Goal: Find specific page/section: Find specific page/section

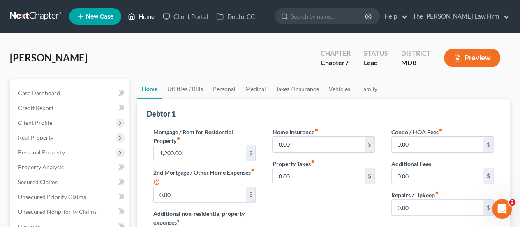
click at [145, 15] on link "Home" at bounding box center [141, 16] width 35 height 15
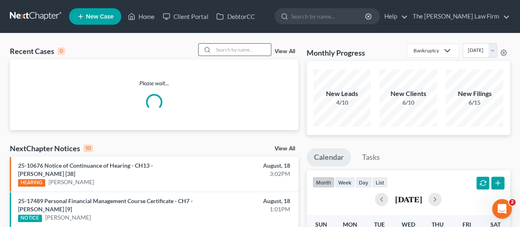
click at [232, 48] on input "search" at bounding box center [243, 50] width 58 height 12
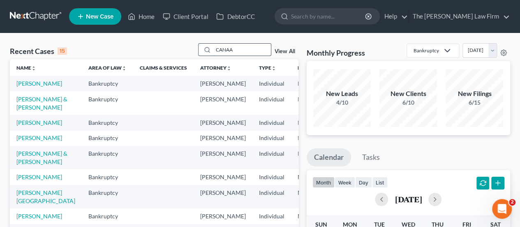
type input "CANAAN"
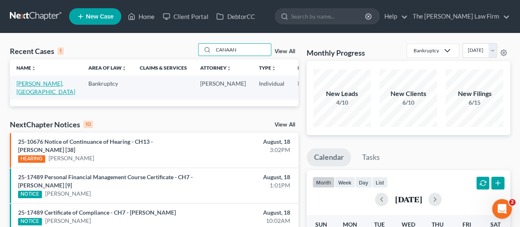
click at [23, 83] on link "[PERSON_NAME], [GEOGRAPHIC_DATA]" at bounding box center [45, 87] width 59 height 15
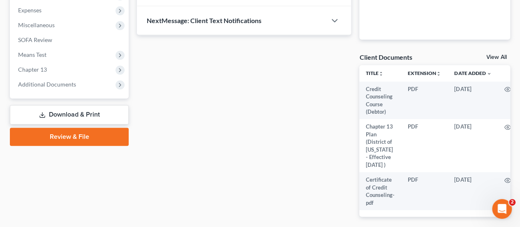
scroll to position [315, 0]
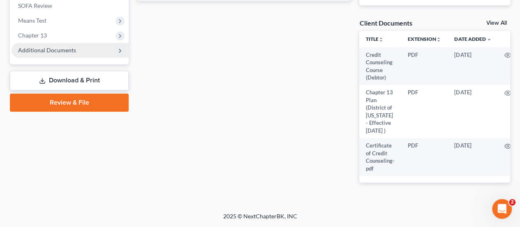
click at [49, 46] on span "Additional Documents" at bounding box center [47, 49] width 58 height 7
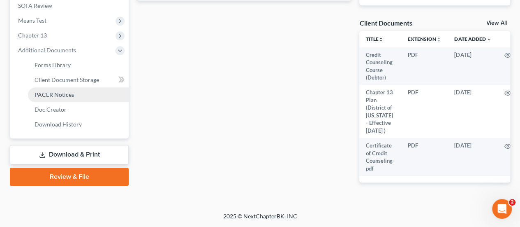
click at [70, 91] on span "PACER Notices" at bounding box center [54, 94] width 39 height 7
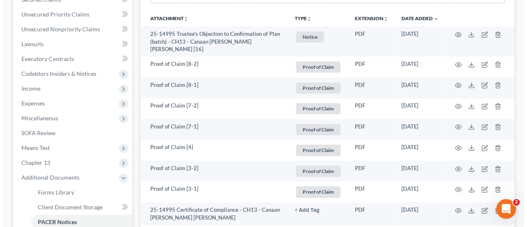
scroll to position [183, 0]
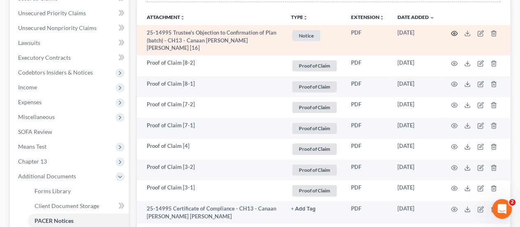
click at [452, 32] on icon "button" at bounding box center [454, 33] width 7 height 7
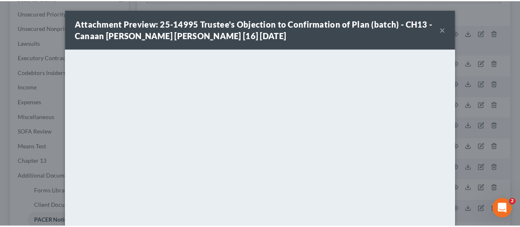
scroll to position [0, 0]
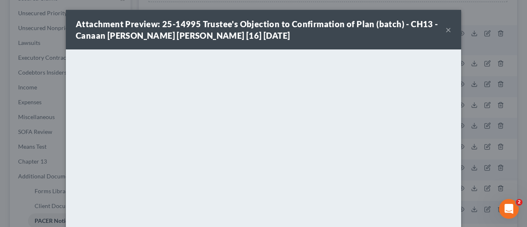
click at [445, 31] on button "×" at bounding box center [448, 30] width 6 height 10
